Goal: Transaction & Acquisition: Purchase product/service

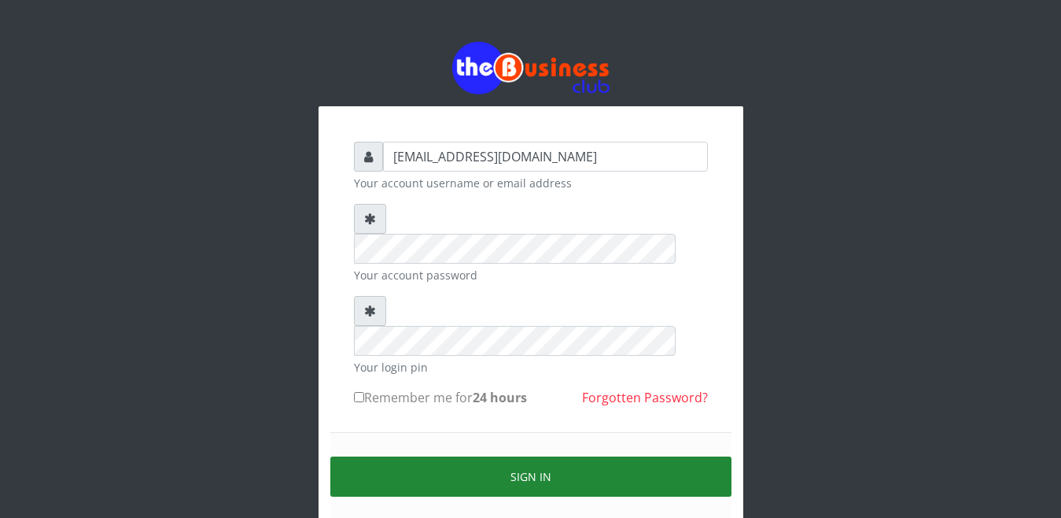
click at [518, 456] on button "Sign in" at bounding box center [530, 476] width 401 height 40
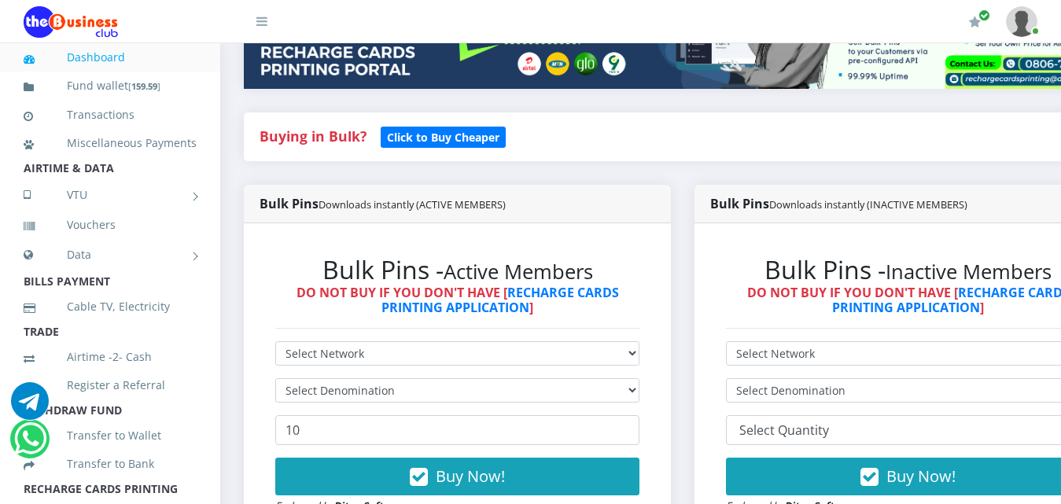
scroll to position [315, 0]
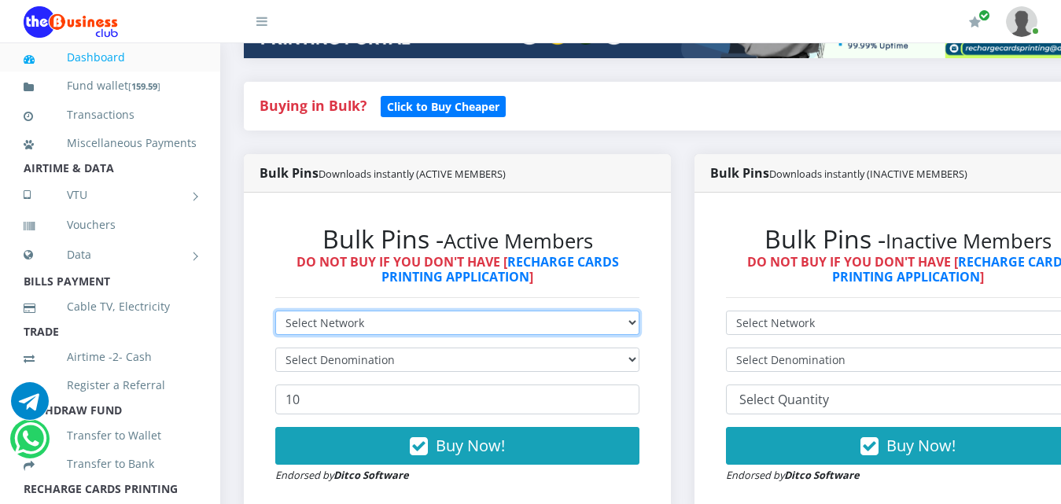
click at [627, 311] on select "Select Network MTN Globacom 9Mobile Airtel" at bounding box center [457, 323] width 364 height 24
select select "Airtel"
click at [275, 311] on select "Select Network MTN Globacom 9Mobile Airtel" at bounding box center [457, 323] width 364 height 24
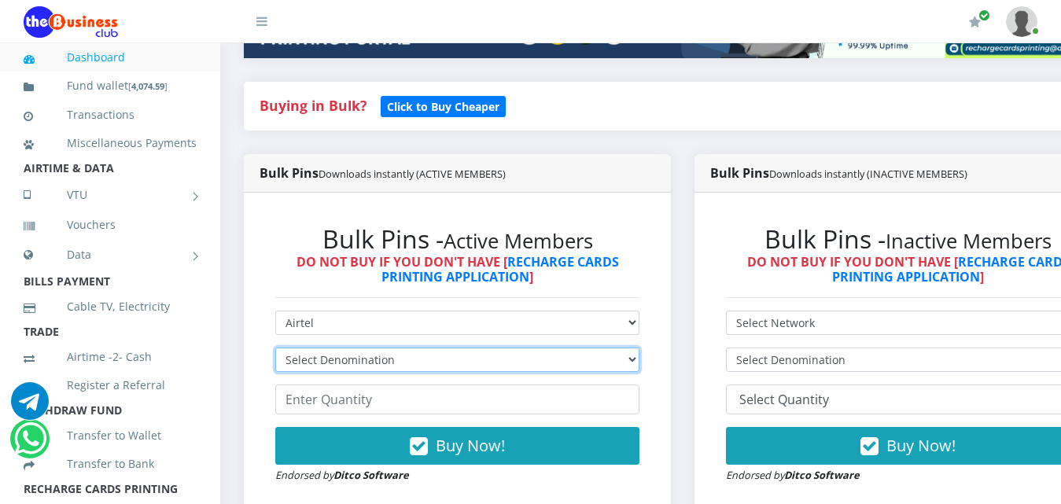
click at [598, 348] on select "Select Denomination Airtel NGN100 - ₦96.38 Airtel NGN200 - ₦192.76 Airtel NGN50…" at bounding box center [457, 360] width 364 height 24
select select "96.38-100"
click at [275, 348] on select "Select Denomination Airtel NGN100 - ₦96.38 Airtel NGN200 - ₦192.76 Airtel NGN50…" at bounding box center [457, 360] width 364 height 24
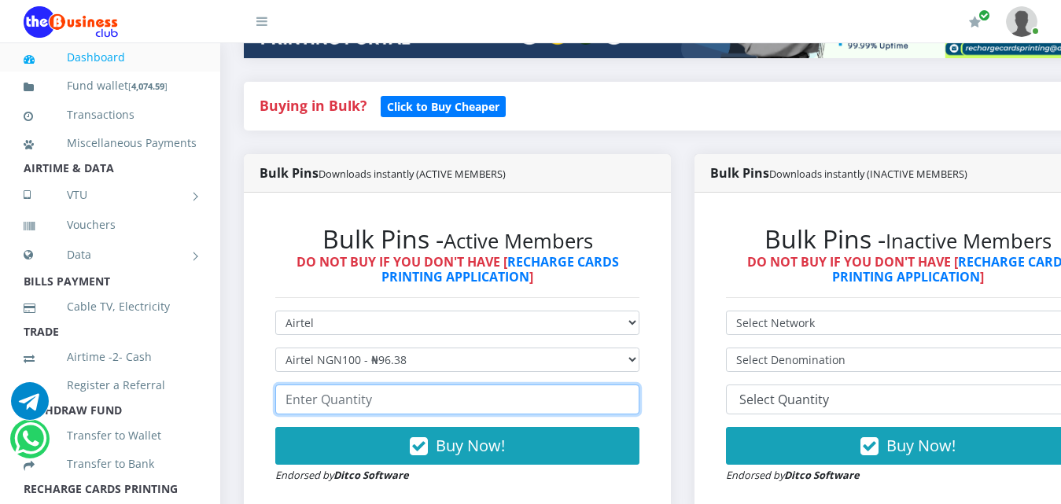
click at [573, 389] on input "number" at bounding box center [457, 400] width 364 height 30
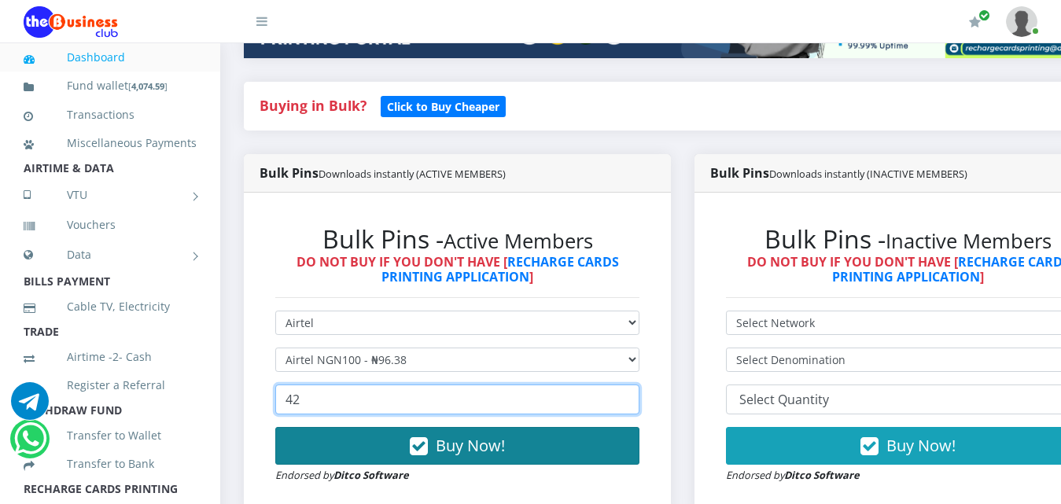
type input "42"
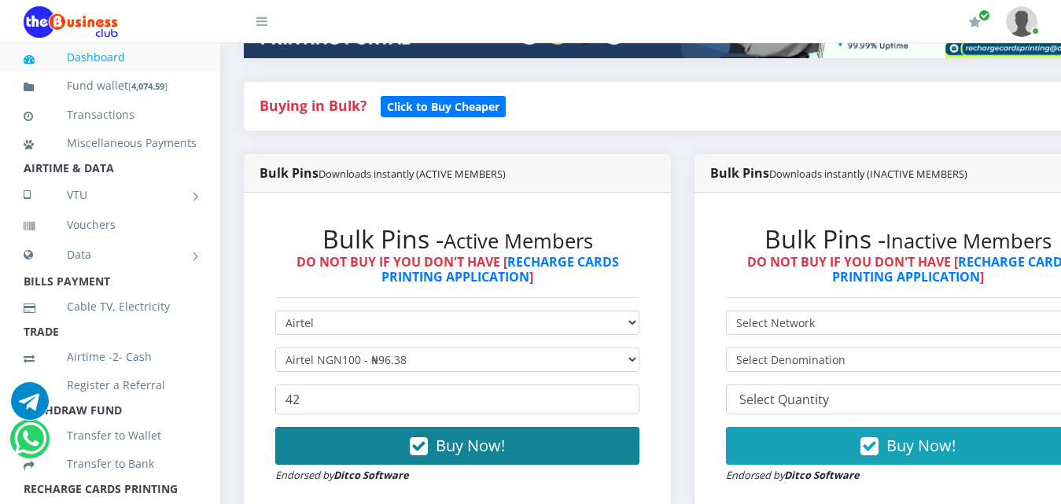
click at [588, 427] on button "Buy Now!" at bounding box center [457, 446] width 364 height 38
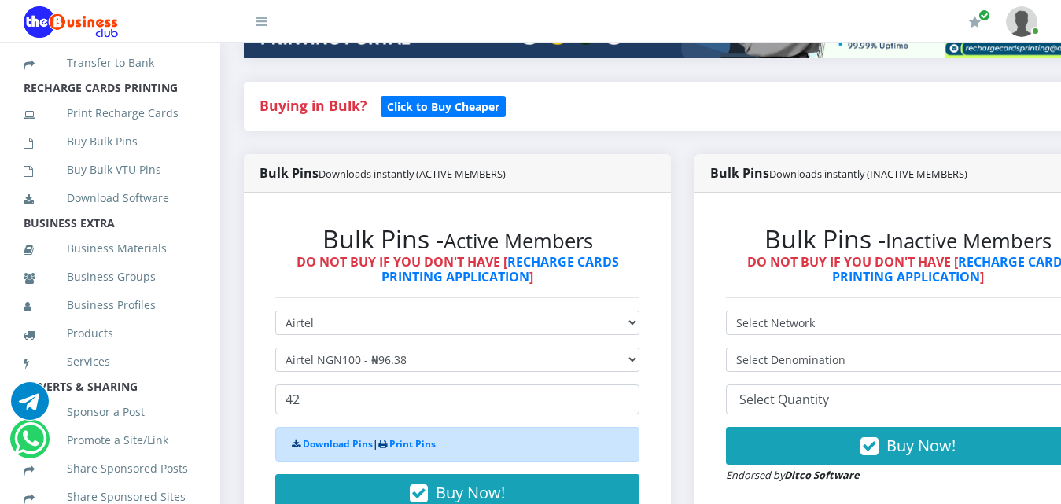
scroll to position [441, 0]
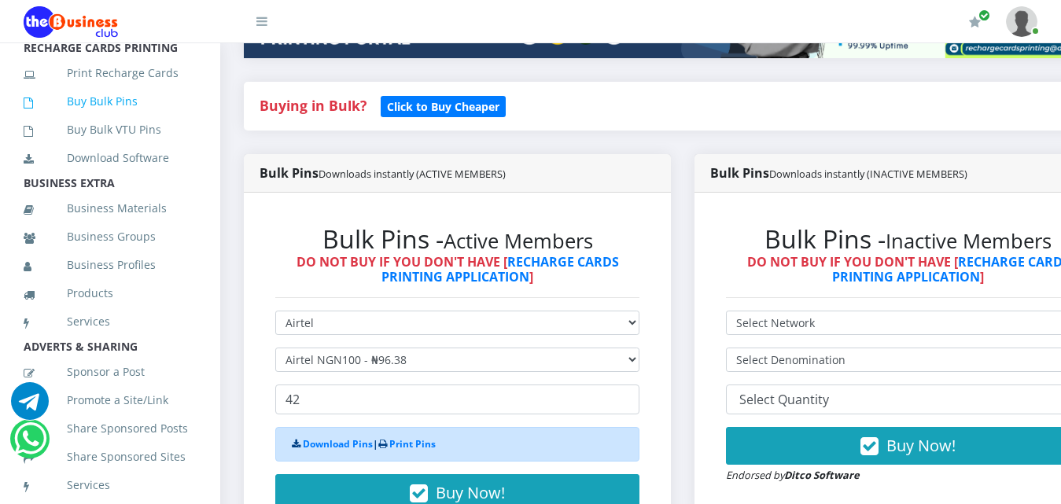
click at [123, 120] on link "Buy Bulk Pins" at bounding box center [110, 101] width 173 height 36
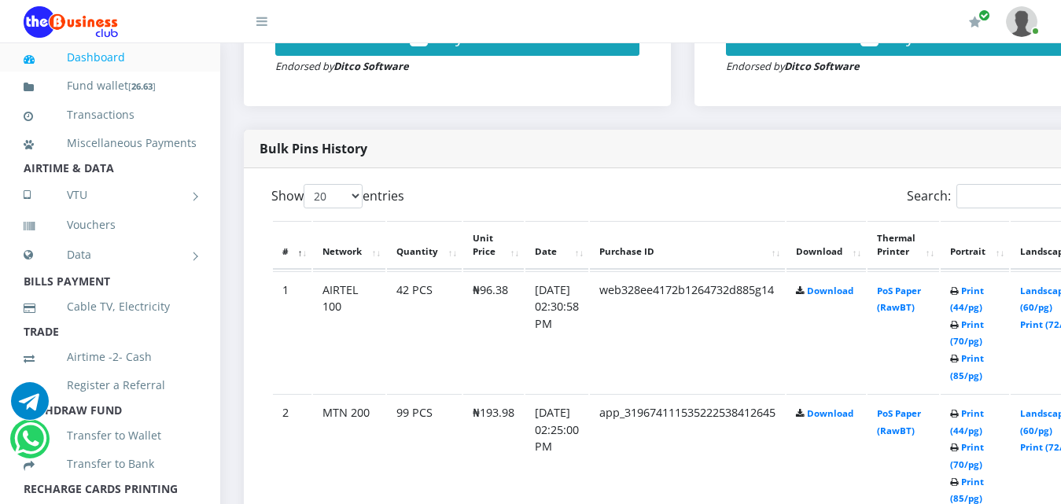
scroll to position [755, 0]
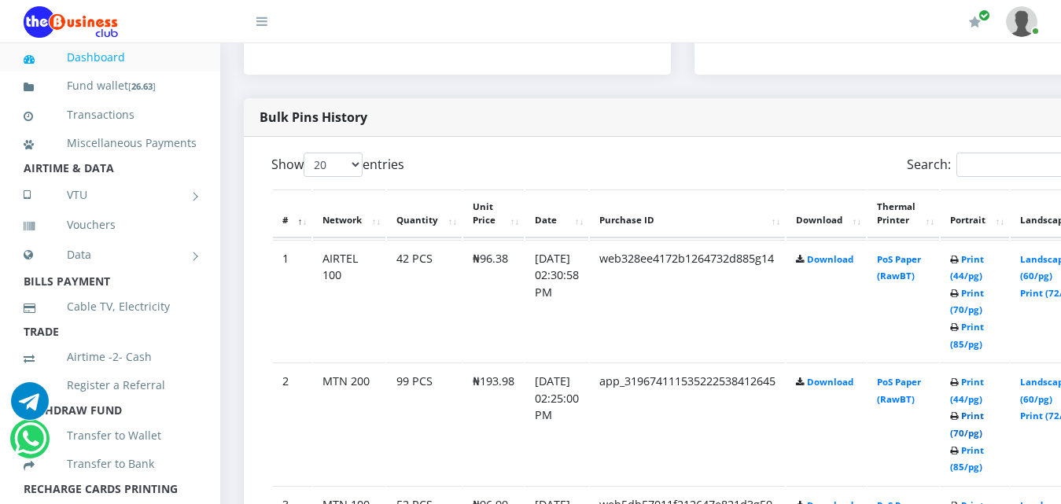
click at [984, 410] on link "Print (70/pg)" at bounding box center [967, 424] width 34 height 29
click at [984, 253] on link "Print (44/pg)" at bounding box center [967, 267] width 34 height 29
